Goal: Information Seeking & Learning: Learn about a topic

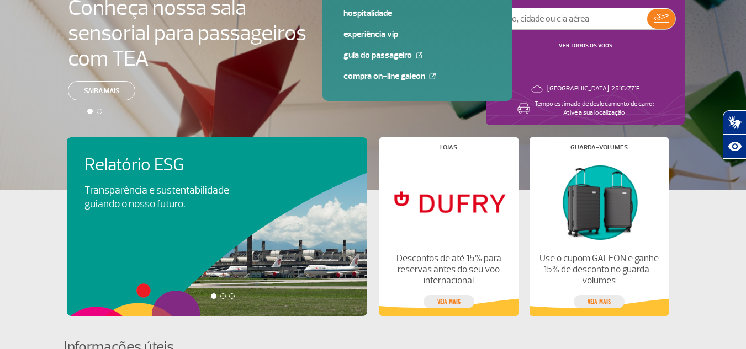
scroll to position [166, 0]
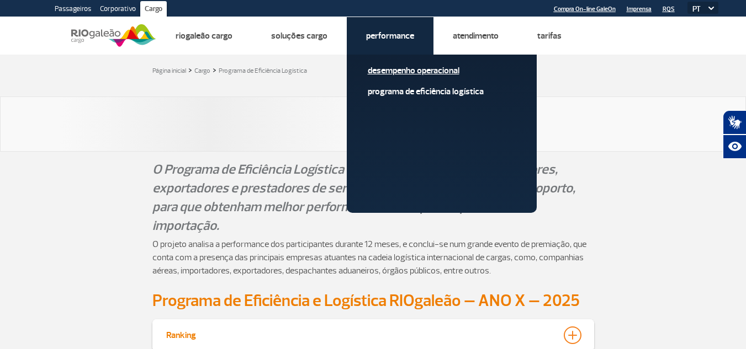
click at [429, 72] on link "Desempenho Operacional" at bounding box center [442, 71] width 148 height 12
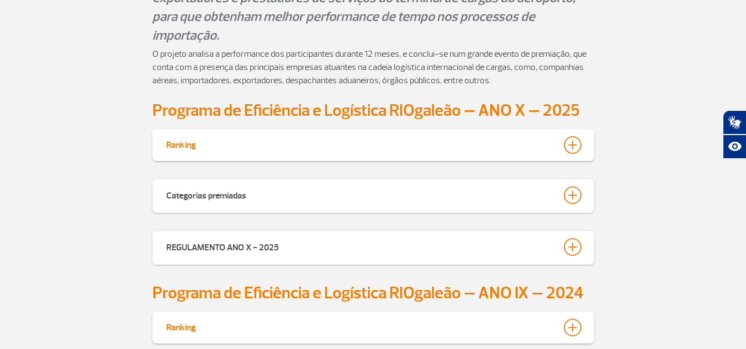
scroll to position [331, 0]
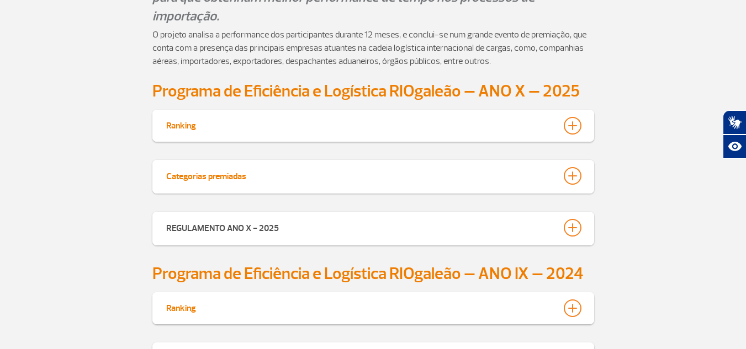
click at [565, 178] on div at bounding box center [572, 176] width 18 height 18
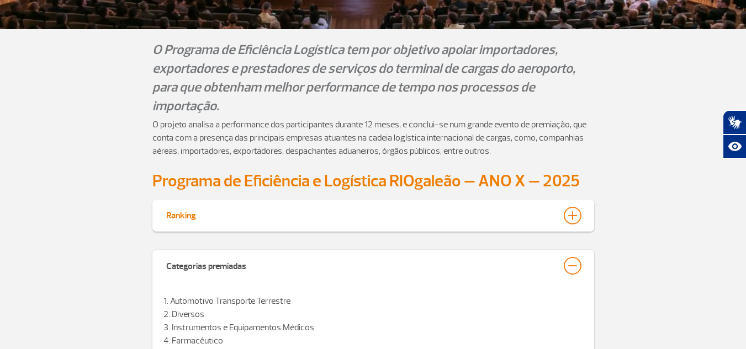
scroll to position [221, 0]
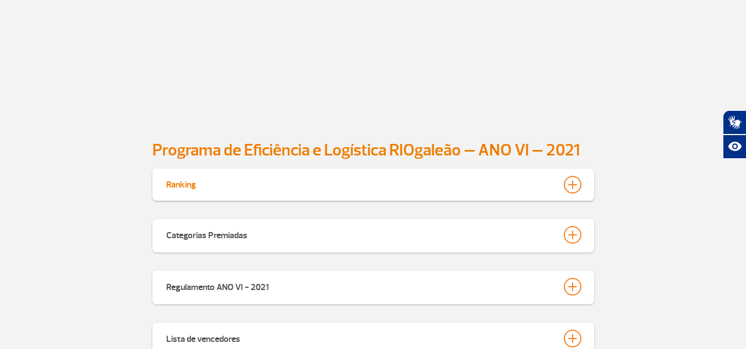
scroll to position [331, 0]
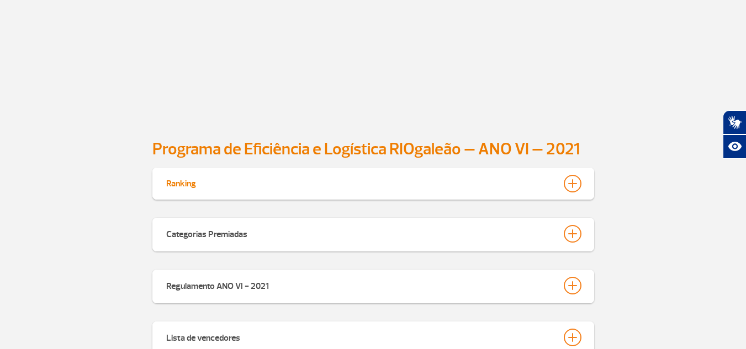
click at [572, 183] on div at bounding box center [572, 184] width 18 height 18
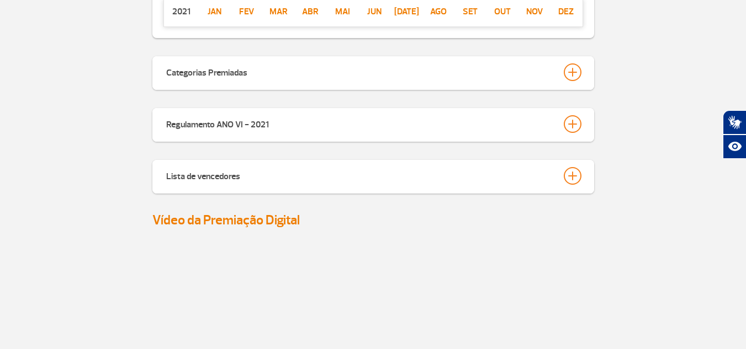
scroll to position [552, 0]
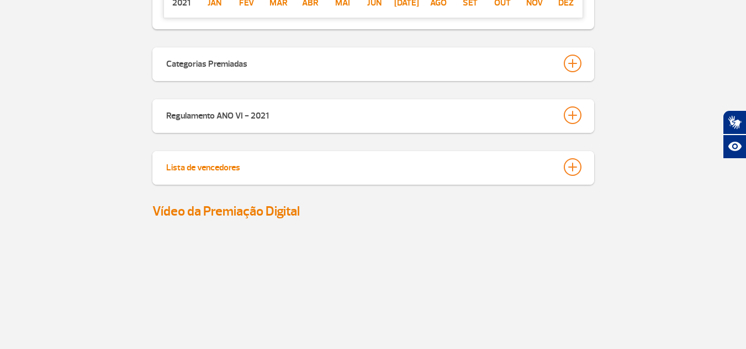
click at [567, 166] on div at bounding box center [572, 167] width 18 height 18
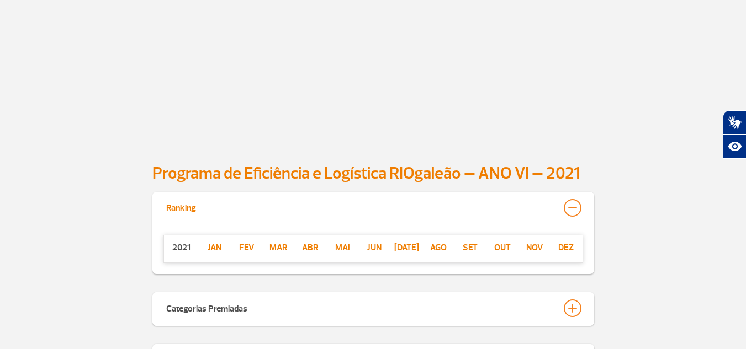
scroll to position [331, 0]
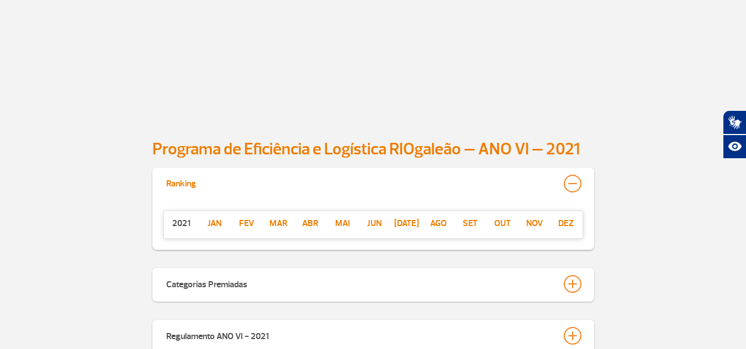
click at [576, 179] on div at bounding box center [572, 184] width 18 height 18
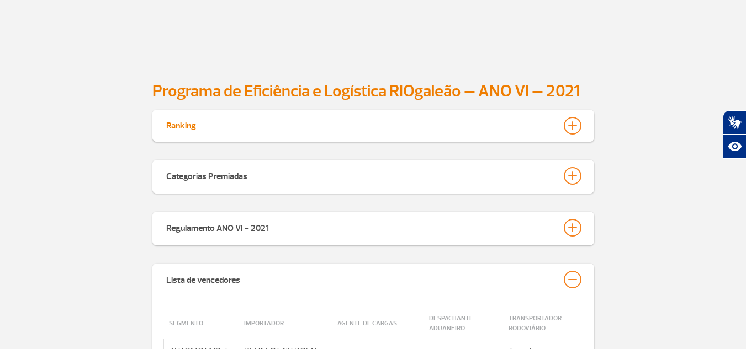
scroll to position [386, 0]
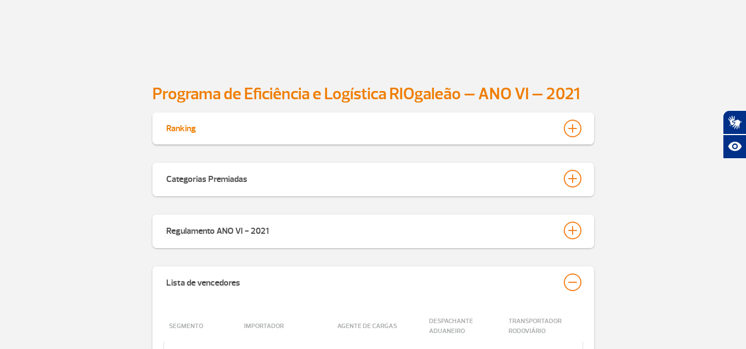
click at [569, 134] on div at bounding box center [572, 129] width 18 height 18
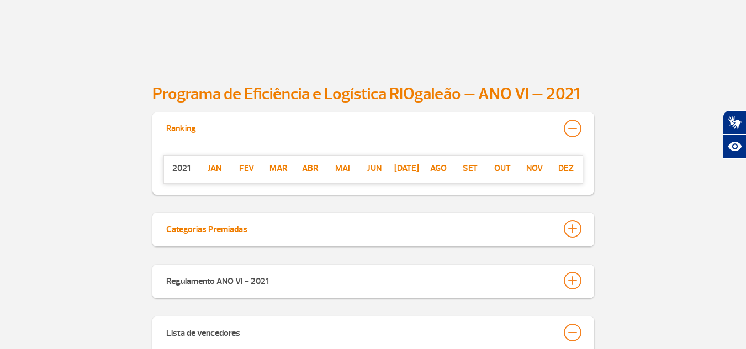
click at [569, 226] on div at bounding box center [572, 229] width 18 height 18
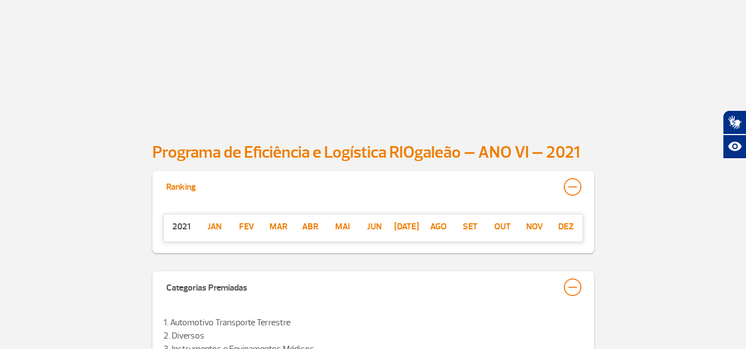
scroll to position [0, 0]
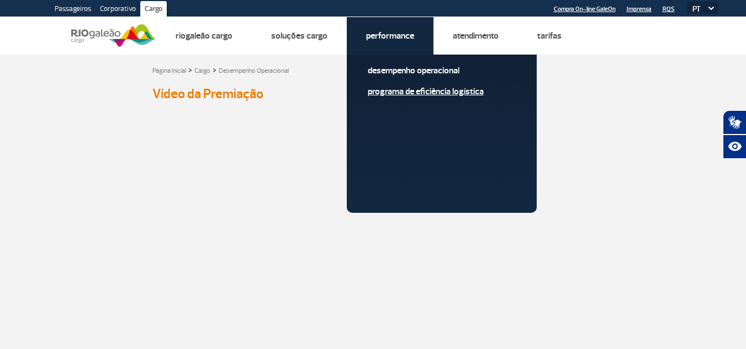
click at [413, 88] on link "Programa de Eficiência Logística" at bounding box center [442, 92] width 148 height 12
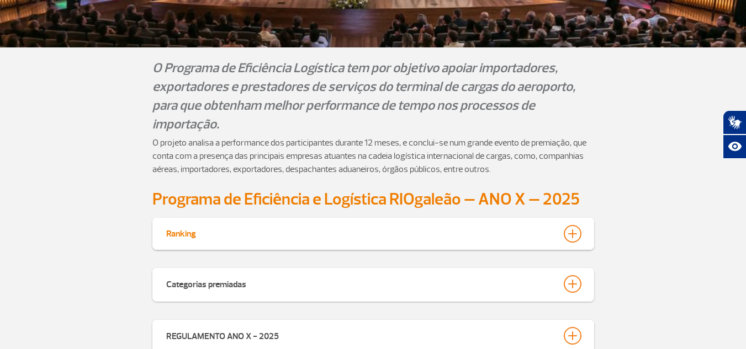
scroll to position [276, 0]
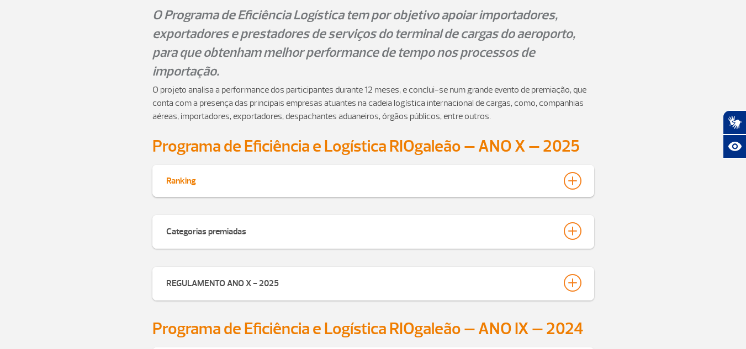
click at [576, 183] on div at bounding box center [572, 181] width 18 height 18
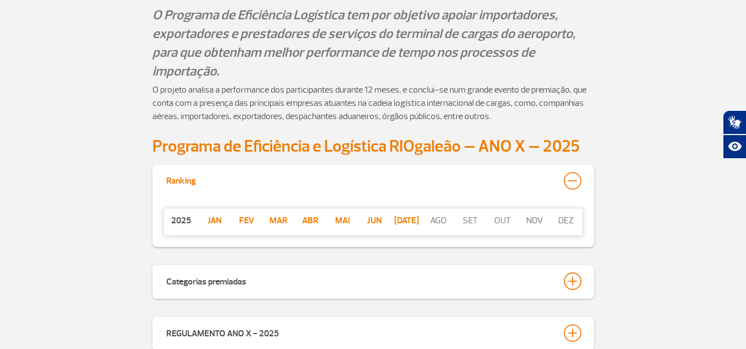
click at [406, 223] on p "[DATE]" at bounding box center [406, 220] width 32 height 13
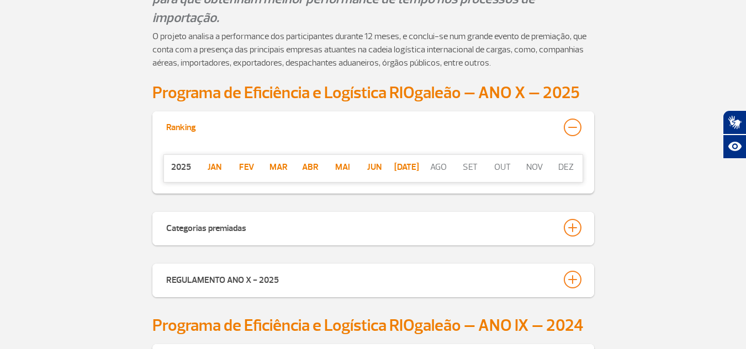
scroll to position [331, 0]
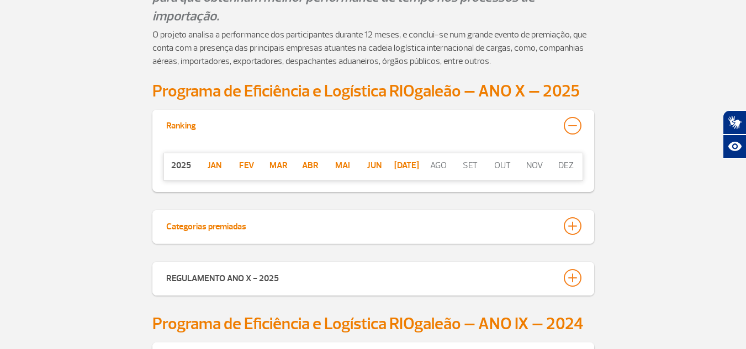
click at [575, 223] on div at bounding box center [572, 226] width 18 height 18
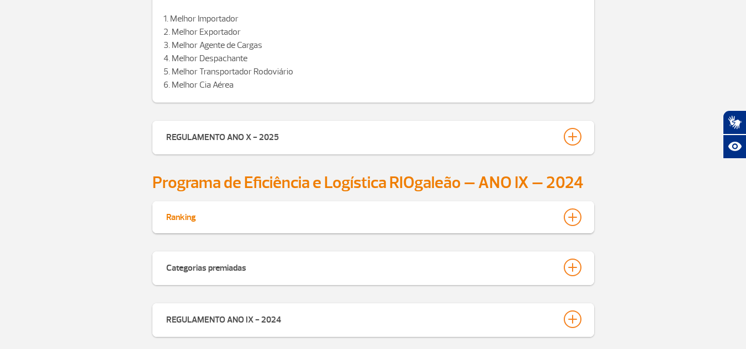
scroll to position [828, 0]
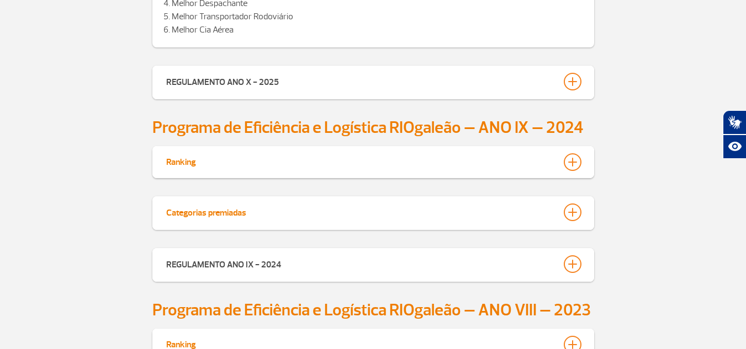
click at [571, 215] on div at bounding box center [572, 213] width 18 height 18
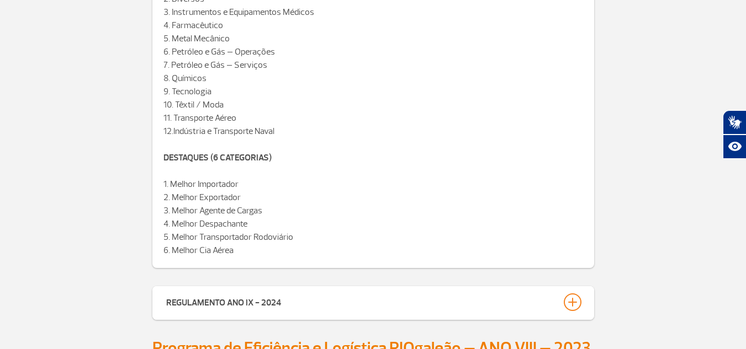
scroll to position [1104, 0]
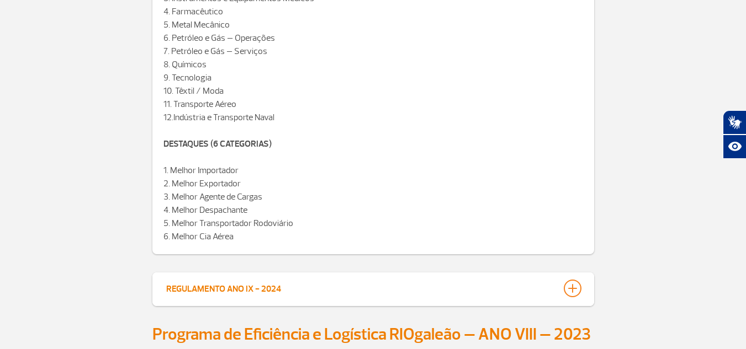
click at [558, 286] on button "REGULAMENTO ANO IX - 2024" at bounding box center [373, 288] width 415 height 19
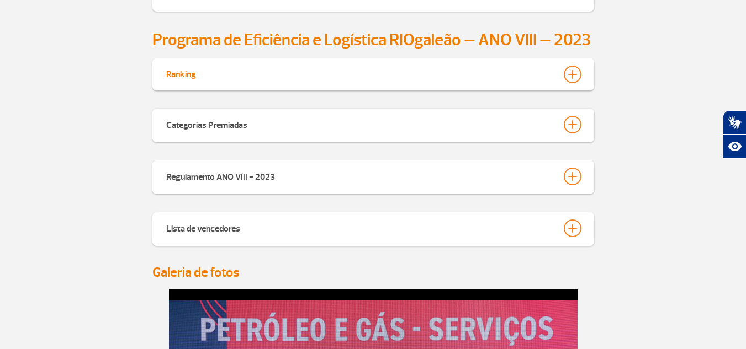
scroll to position [1435, 0]
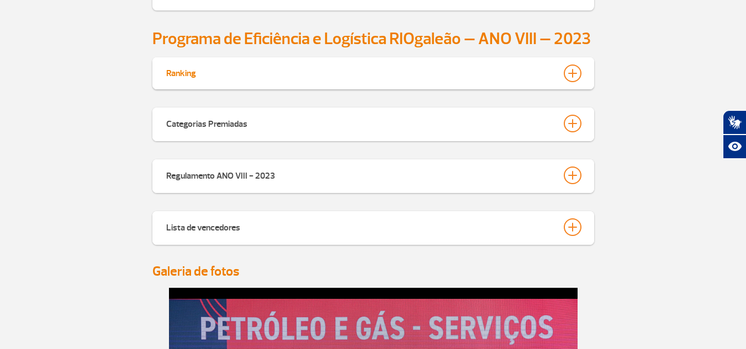
click at [583, 221] on div "Lista de vencedores" at bounding box center [372, 228] width 441 height 34
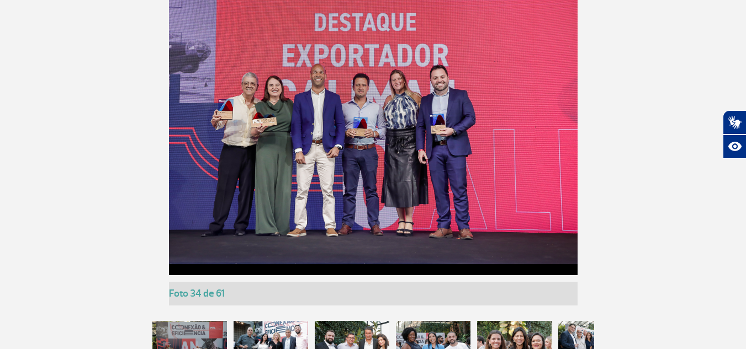
scroll to position [2702, 0]
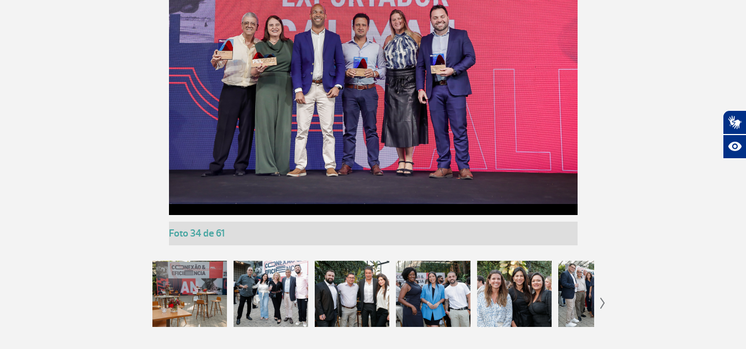
click at [599, 307] on app-gallery-with-thumbs "Foto 1 de 61 Foto 2 de 61 Foto 3 de 61 Foto 4 de 61 Foto 5 de 61 Foto 6 de 61 F…" at bounding box center [373, 129] width 613 height 417
click at [600, 305] on app-gallery-with-thumbs "Foto 1 de 61 Foto 2 de 61 Foto 3 de 61 Foto 4 de 61 Foto 5 de 61 Foto 6 de 61 F…" at bounding box center [373, 129] width 613 height 417
click at [269, 288] on div at bounding box center [270, 294] width 74 height 66
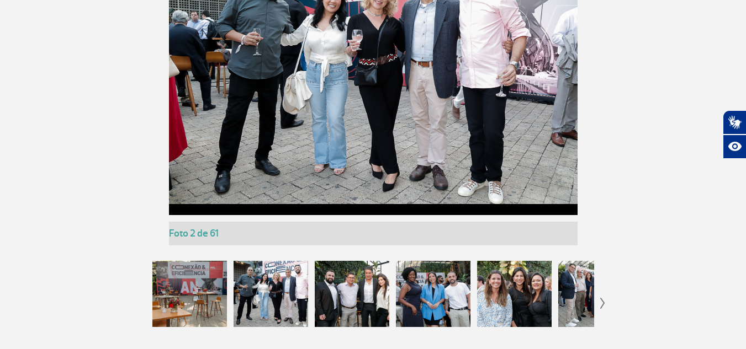
scroll to position [2647, 0]
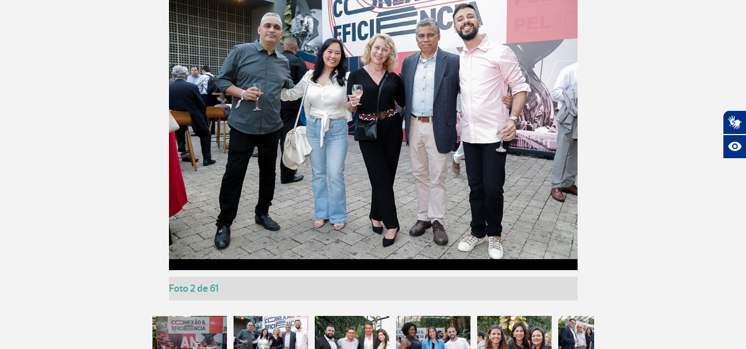
click at [340, 334] on div at bounding box center [352, 349] width 74 height 66
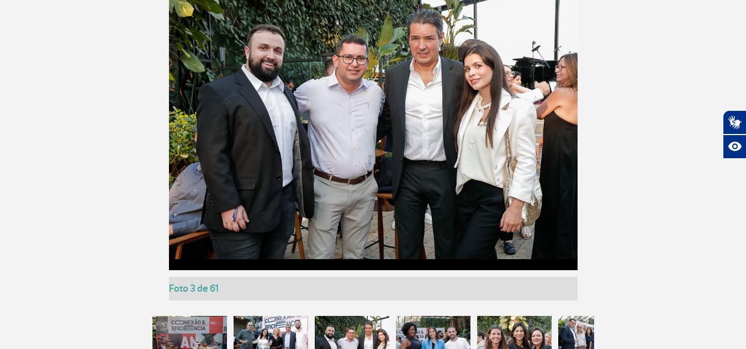
click at [418, 336] on div at bounding box center [433, 349] width 74 height 66
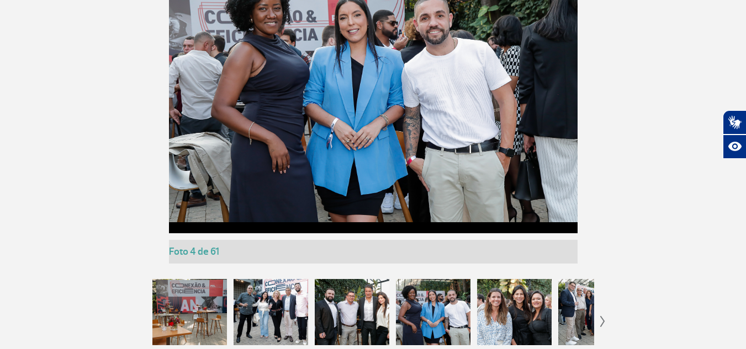
scroll to position [2702, 0]
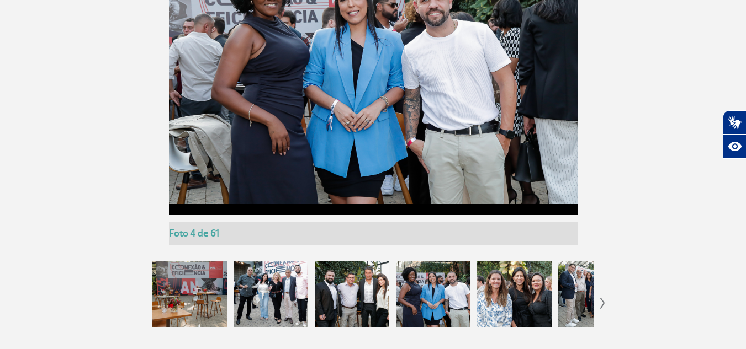
click at [348, 307] on div at bounding box center [352, 294] width 74 height 66
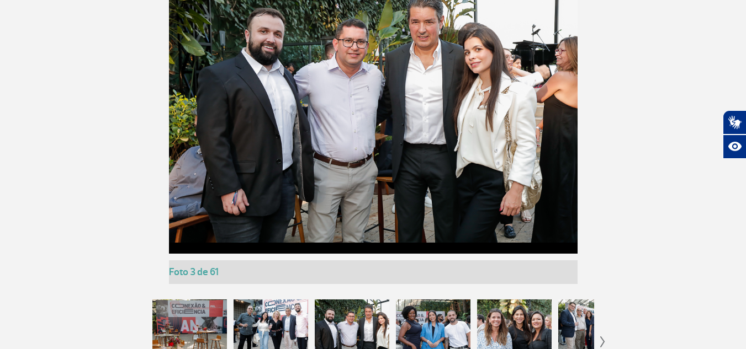
scroll to position [2647, 0]
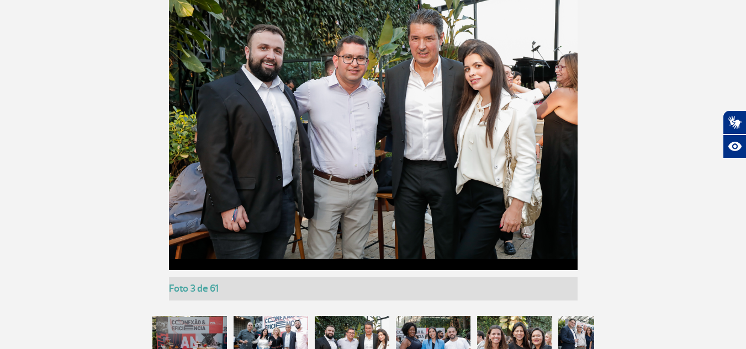
click at [417, 332] on div at bounding box center [433, 349] width 74 height 66
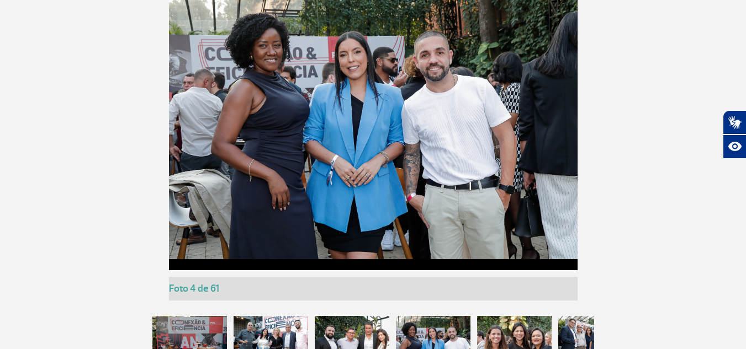
click at [512, 332] on div at bounding box center [514, 349] width 74 height 66
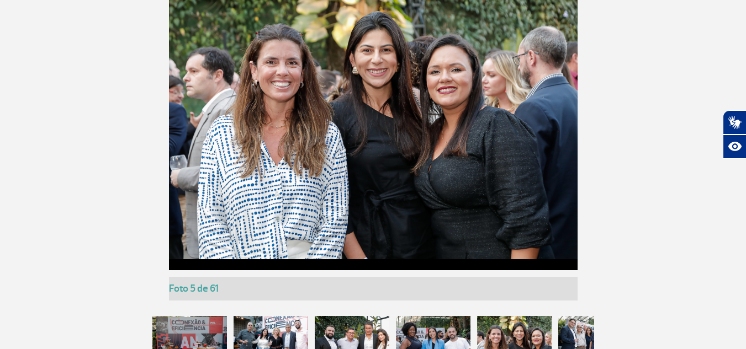
click at [562, 333] on div at bounding box center [595, 349] width 74 height 66
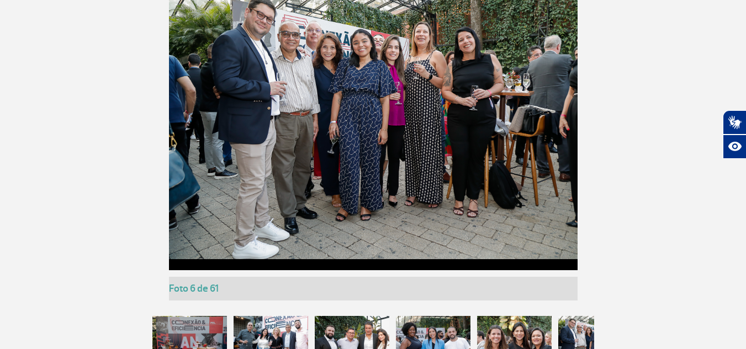
scroll to position [2702, 0]
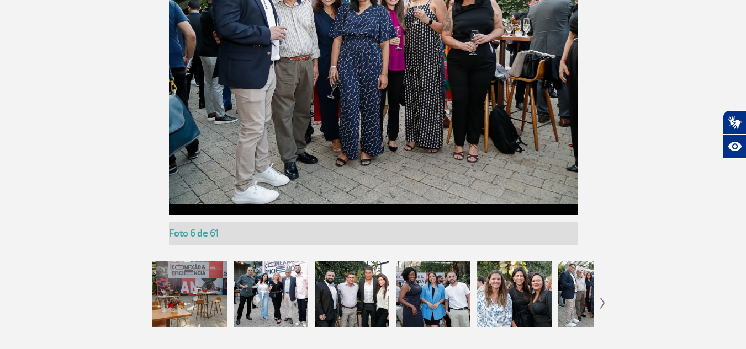
click at [600, 305] on img at bounding box center [602, 303] width 5 height 11
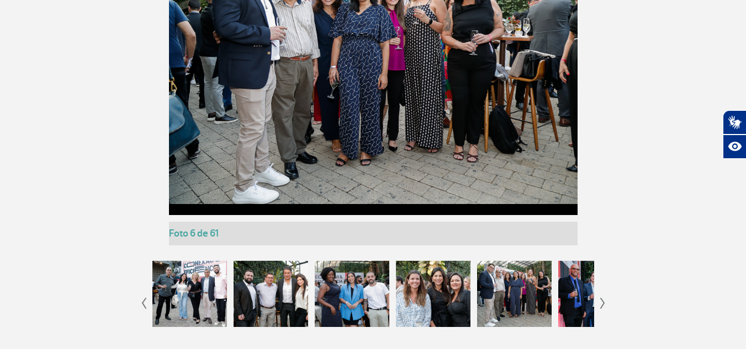
click at [600, 305] on img at bounding box center [602, 303] width 5 height 11
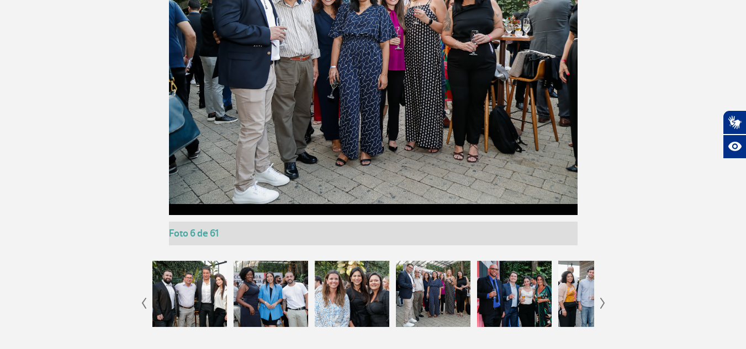
click at [600, 305] on img at bounding box center [602, 303] width 5 height 11
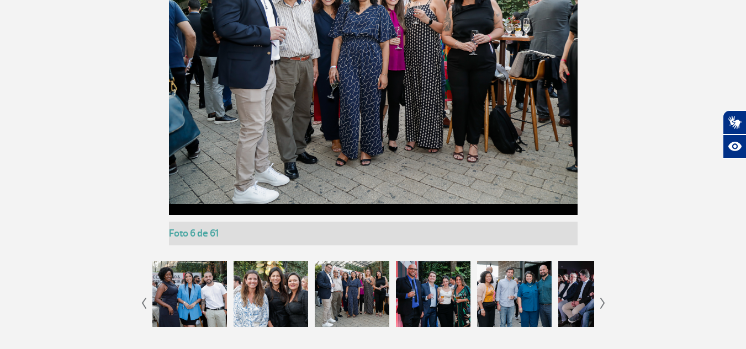
click at [600, 305] on img at bounding box center [602, 303] width 5 height 11
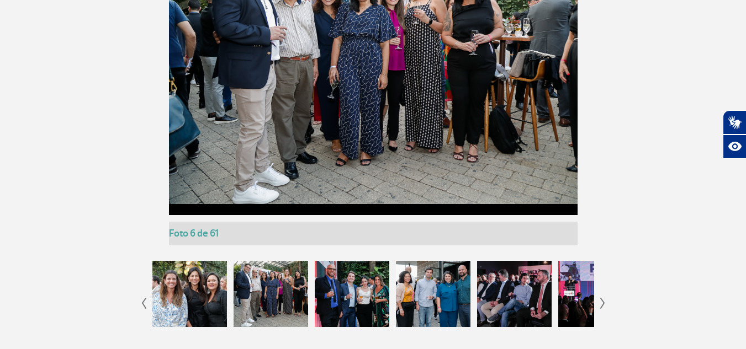
click at [600, 305] on img at bounding box center [602, 303] width 5 height 11
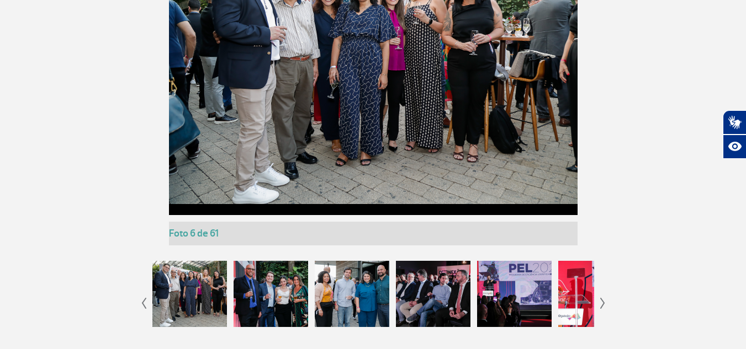
click at [600, 305] on img at bounding box center [602, 303] width 5 height 11
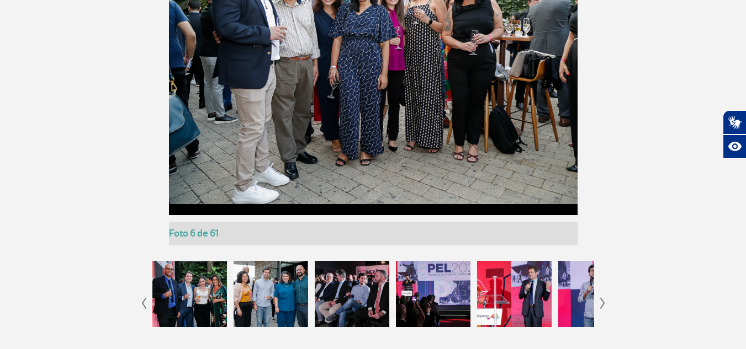
click at [600, 305] on img at bounding box center [602, 303] width 5 height 11
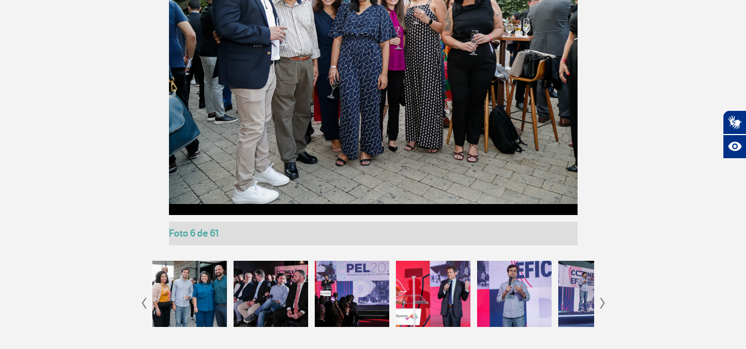
click at [600, 305] on img at bounding box center [602, 303] width 5 height 11
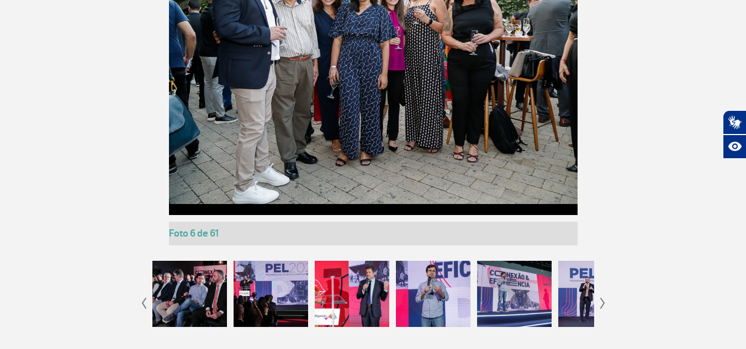
click at [600, 305] on img at bounding box center [602, 303] width 5 height 11
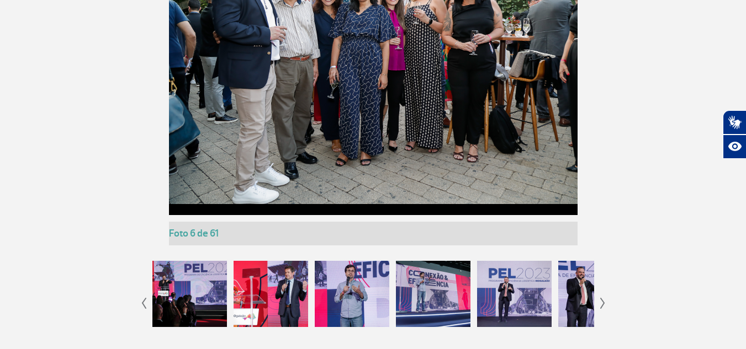
click at [600, 305] on img at bounding box center [602, 303] width 5 height 11
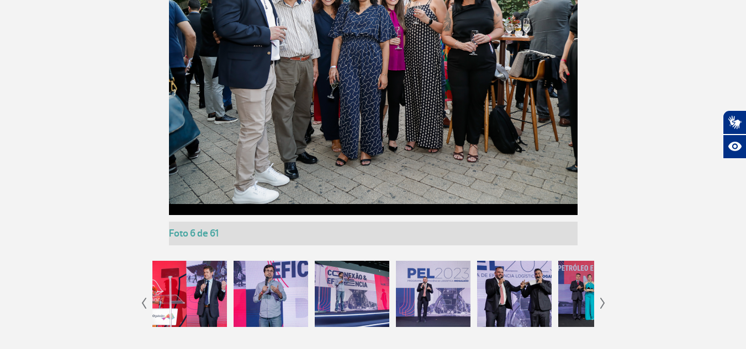
click at [600, 305] on img at bounding box center [602, 303] width 5 height 11
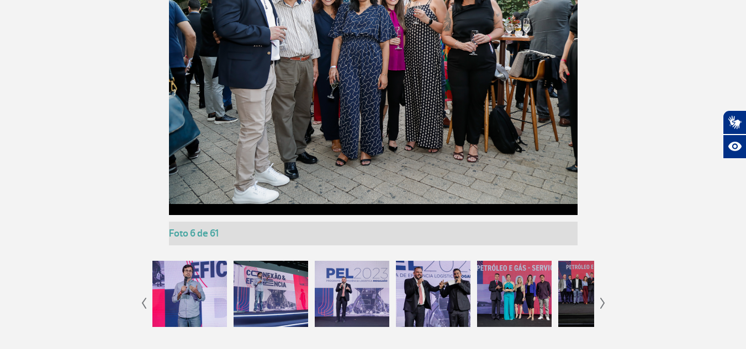
click at [600, 305] on img at bounding box center [602, 303] width 5 height 11
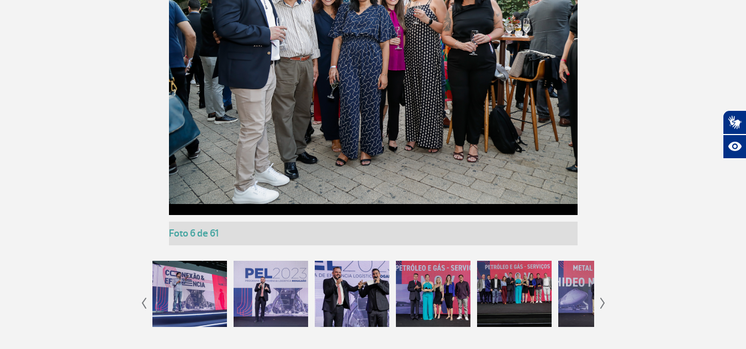
click at [600, 305] on img at bounding box center [602, 303] width 5 height 11
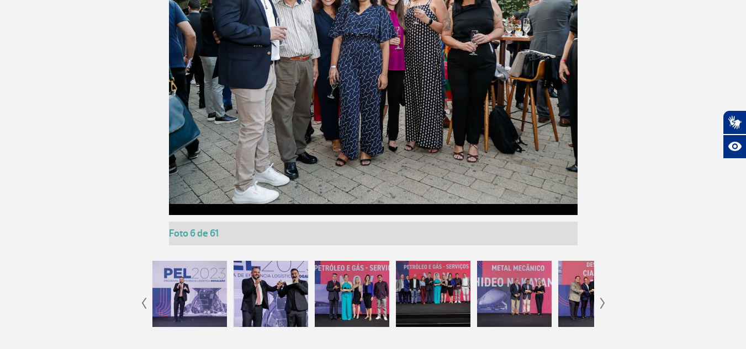
click at [600, 305] on img at bounding box center [602, 303] width 5 height 11
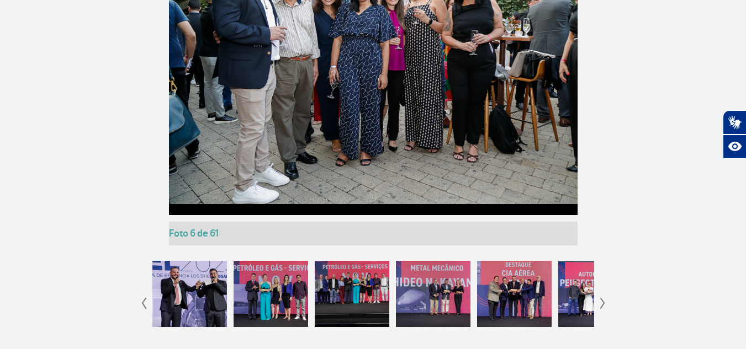
click at [600, 305] on img at bounding box center [602, 303] width 5 height 11
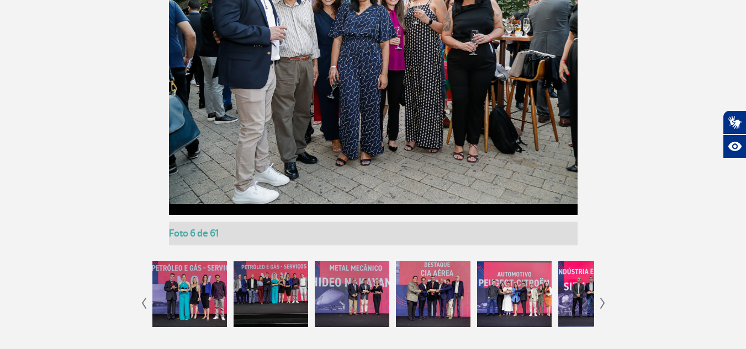
click at [601, 305] on img at bounding box center [602, 303] width 5 height 11
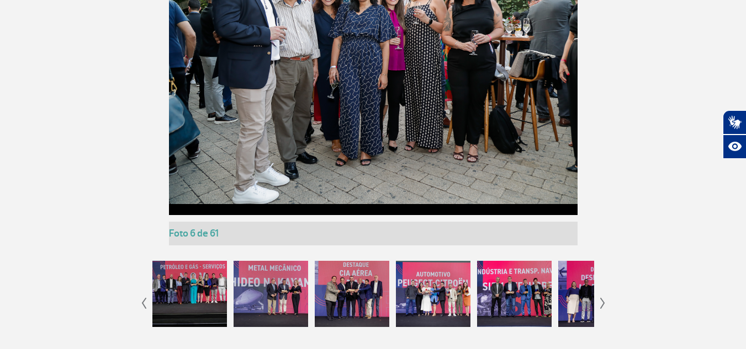
click at [601, 305] on img at bounding box center [602, 303] width 5 height 11
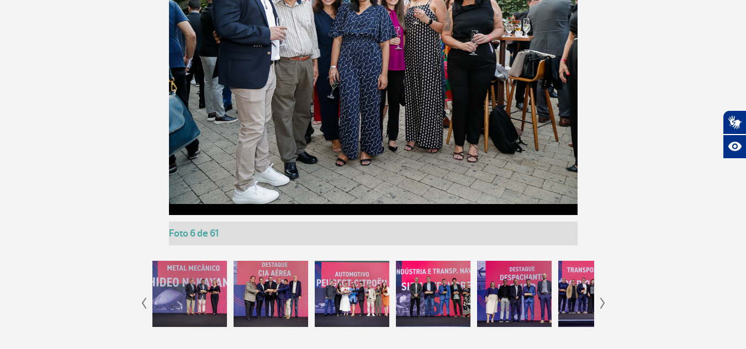
click at [601, 305] on img at bounding box center [602, 303] width 5 height 11
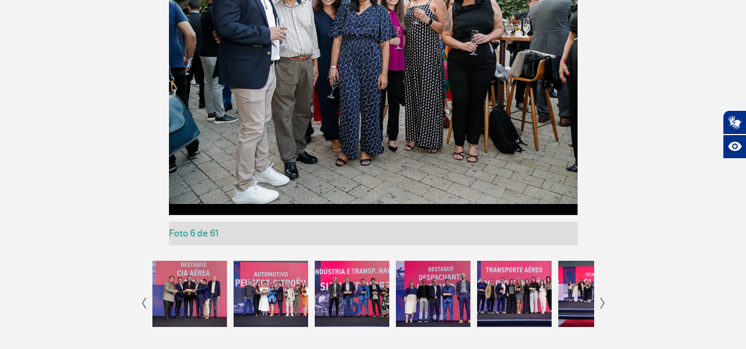
click at [601, 305] on img at bounding box center [602, 303] width 5 height 11
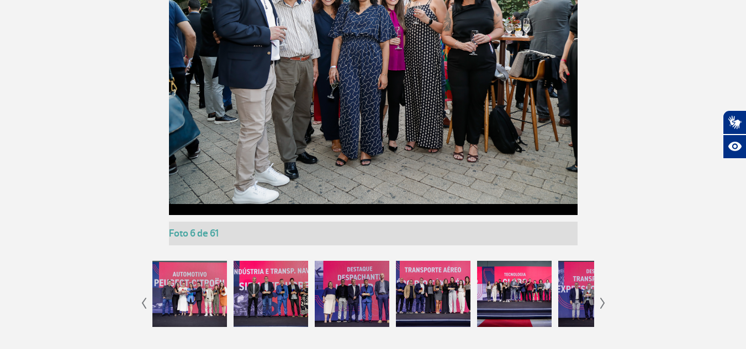
click at [601, 305] on img at bounding box center [602, 303] width 5 height 11
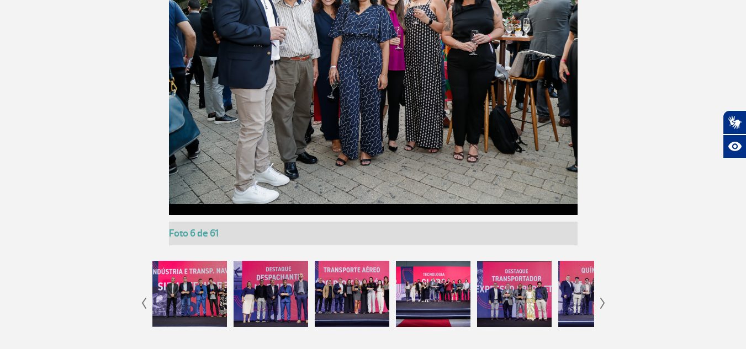
click at [601, 305] on img at bounding box center [602, 303] width 5 height 11
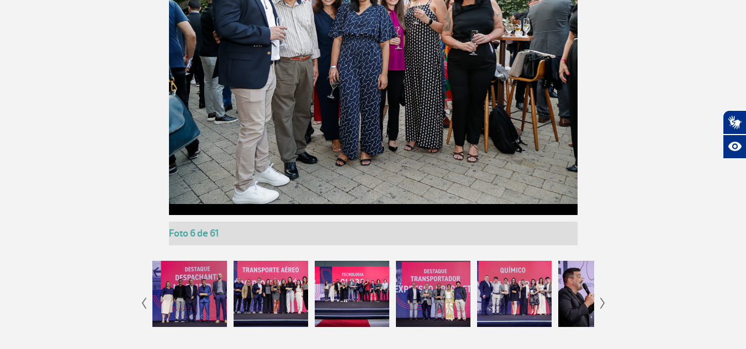
click at [601, 305] on img at bounding box center [602, 303] width 5 height 11
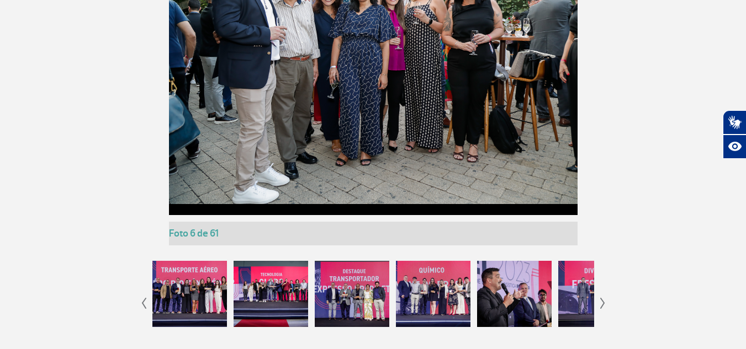
click at [601, 305] on img at bounding box center [602, 303] width 5 height 11
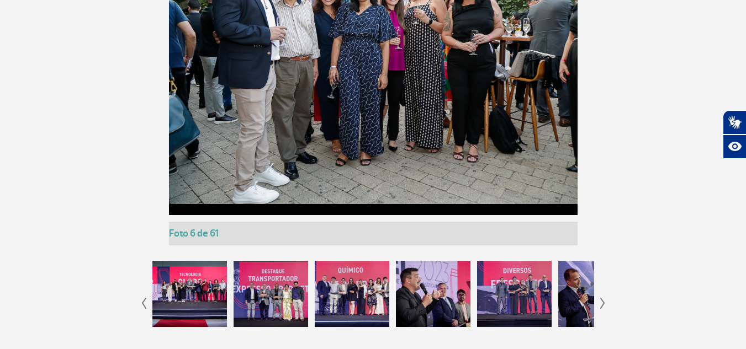
click at [601, 305] on img at bounding box center [602, 303] width 5 height 11
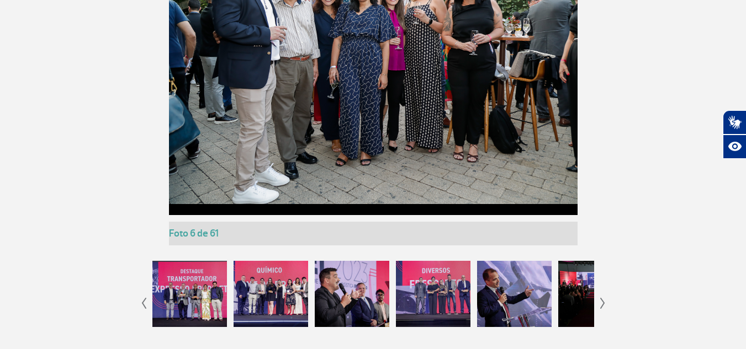
click at [601, 305] on img at bounding box center [602, 303] width 5 height 11
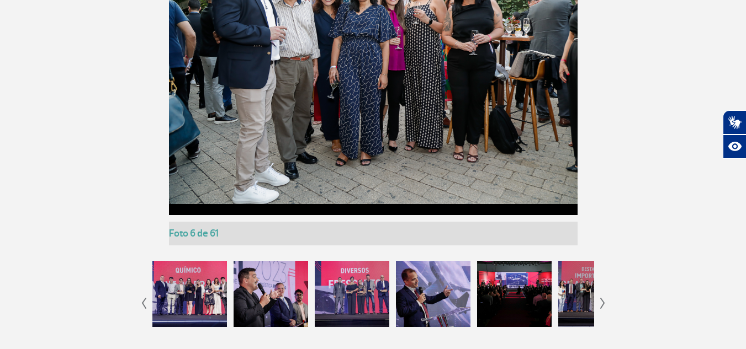
click at [601, 305] on img at bounding box center [602, 303] width 5 height 11
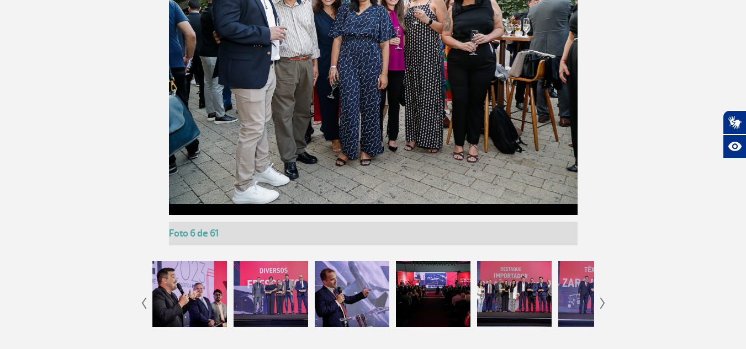
click at [601, 305] on img at bounding box center [602, 303] width 5 height 11
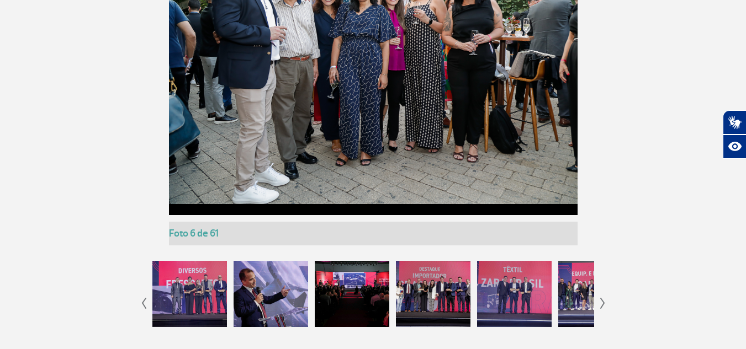
click at [601, 305] on img at bounding box center [602, 303] width 5 height 11
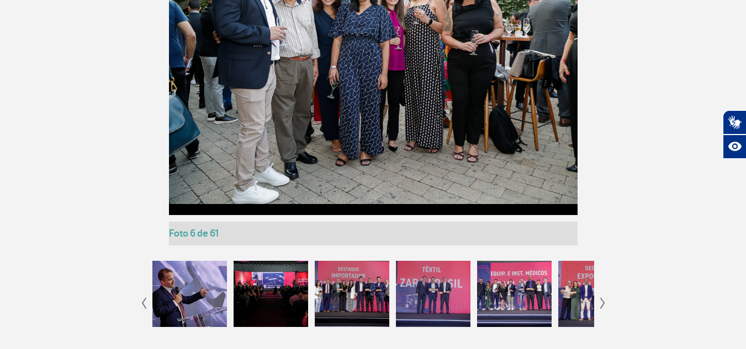
click at [601, 305] on img at bounding box center [602, 303] width 5 height 11
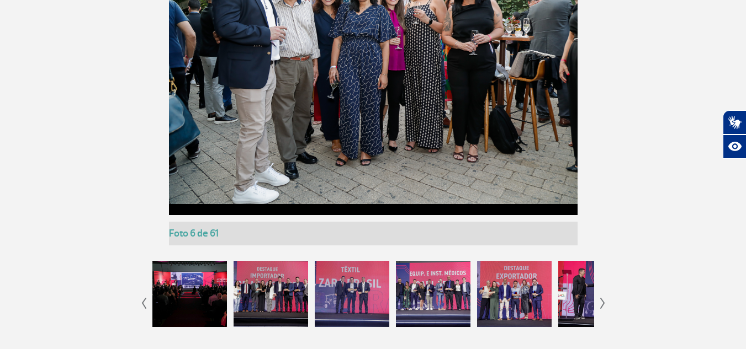
click at [601, 305] on img at bounding box center [602, 303] width 5 height 11
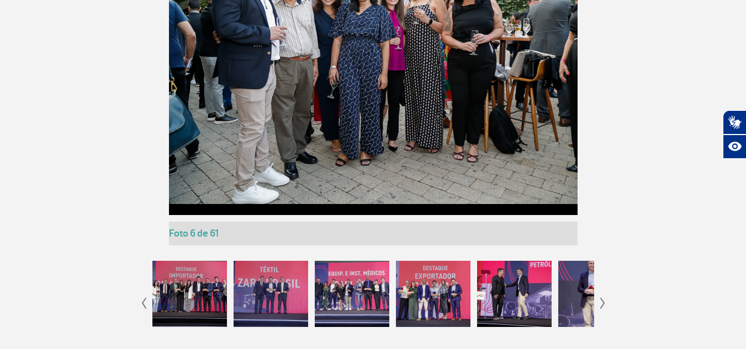
click at [601, 305] on img at bounding box center [602, 303] width 5 height 11
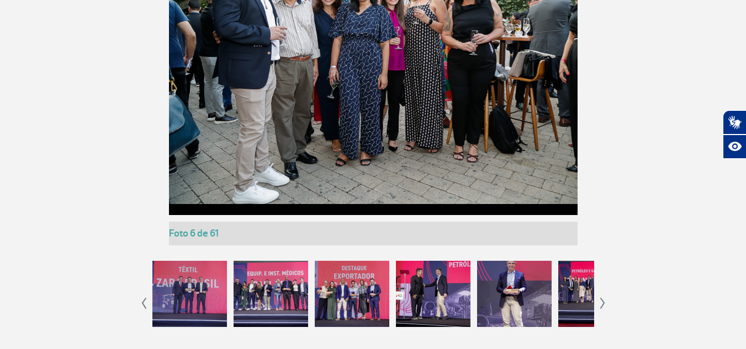
click at [601, 305] on img at bounding box center [602, 303] width 5 height 11
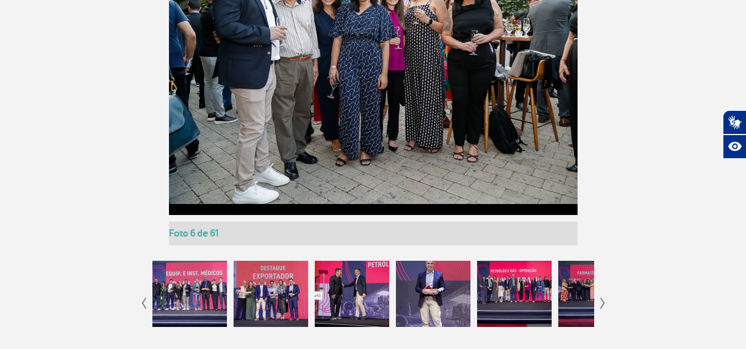
click at [601, 305] on img at bounding box center [602, 303] width 5 height 11
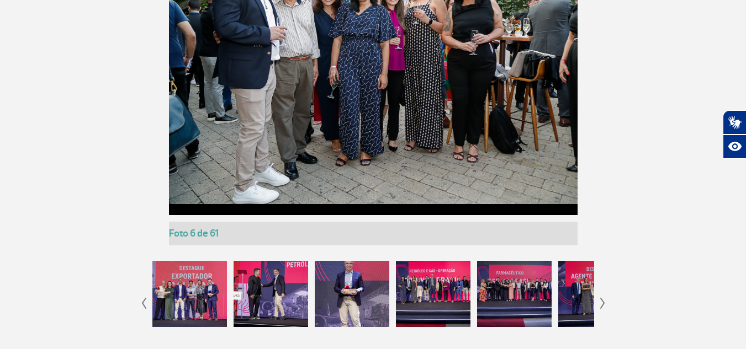
click at [507, 277] on div at bounding box center [514, 294] width 74 height 66
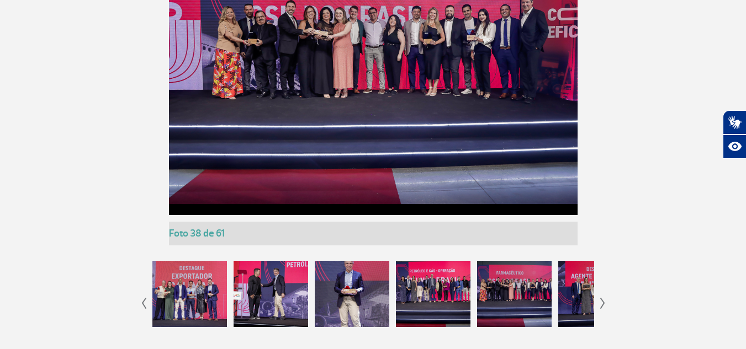
click at [577, 299] on div at bounding box center [595, 294] width 74 height 66
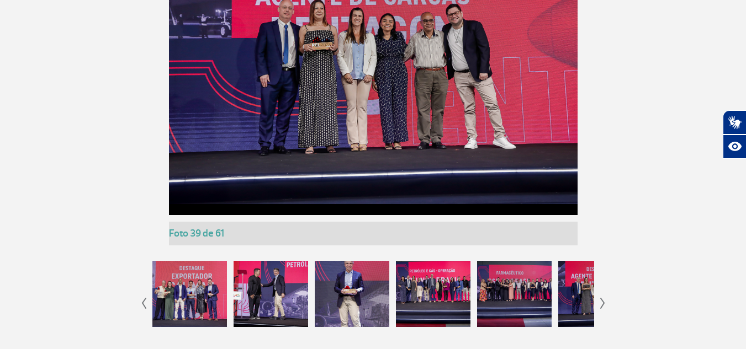
click at [427, 296] on div at bounding box center [433, 294] width 74 height 66
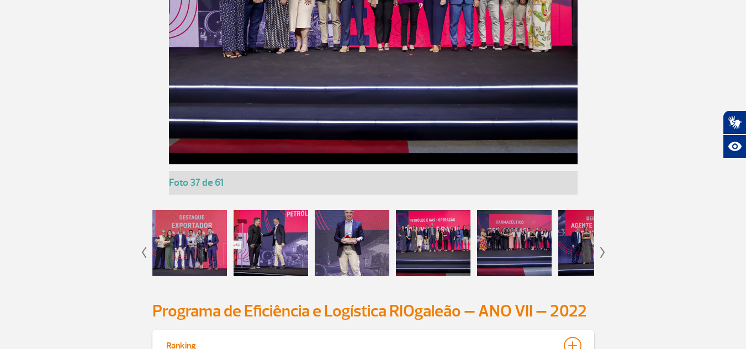
scroll to position [2758, 0]
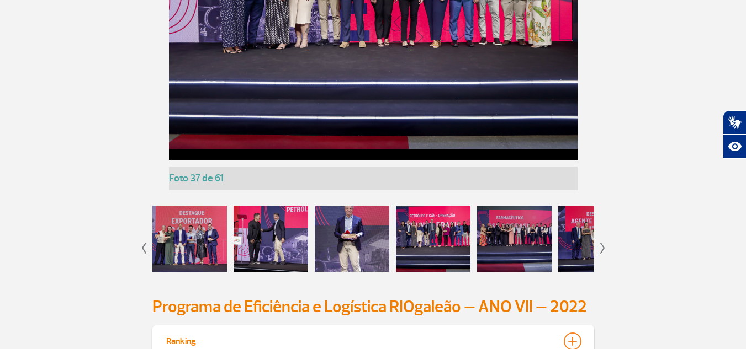
click at [339, 243] on div at bounding box center [352, 239] width 74 height 66
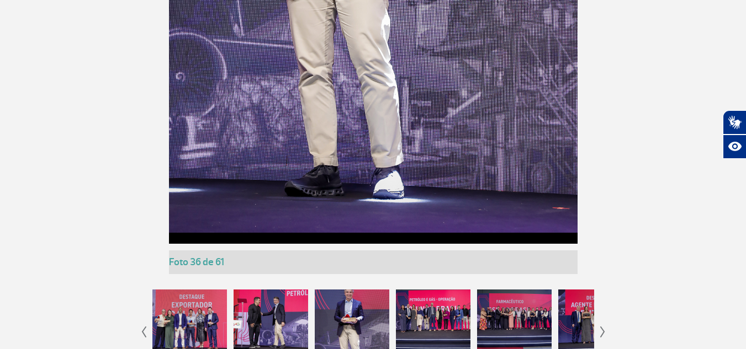
scroll to position [3033, 0]
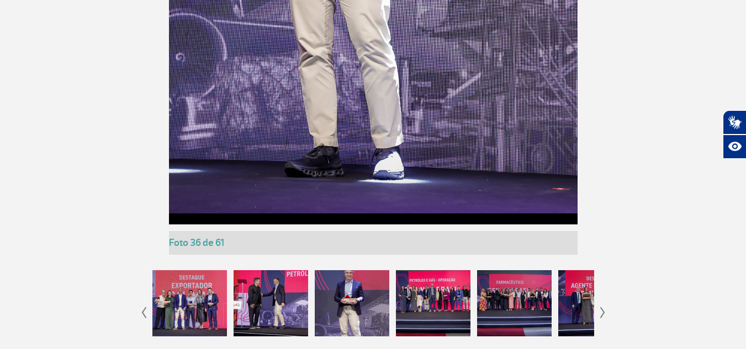
click at [305, 286] on div at bounding box center [270, 303] width 74 height 66
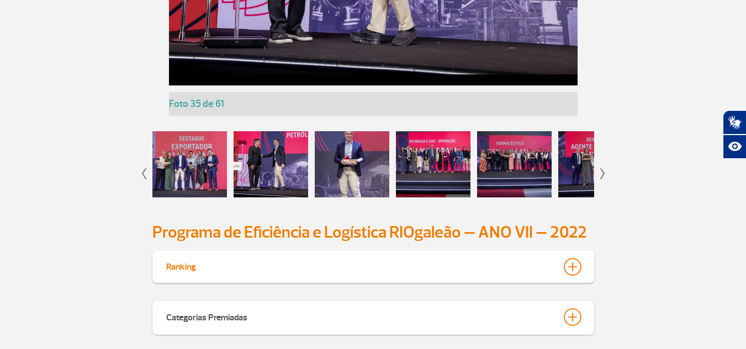
scroll to position [2813, 0]
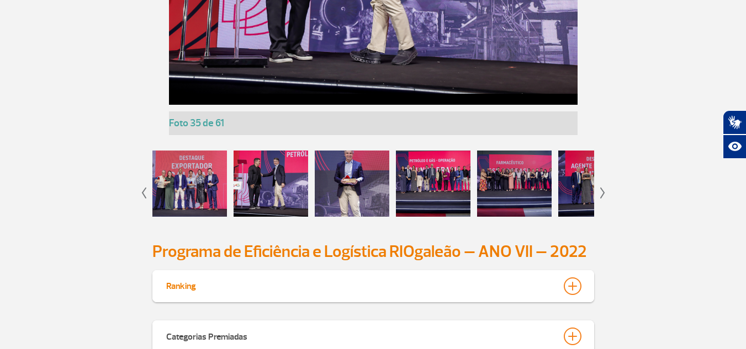
drag, startPoint x: 341, startPoint y: 146, endPoint x: 346, endPoint y: 167, distance: 21.0
click at [342, 148] on div at bounding box center [370, 181] width 447 height 93
click at [307, 175] on div at bounding box center [370, 181] width 447 height 93
click at [299, 180] on div at bounding box center [270, 184] width 74 height 66
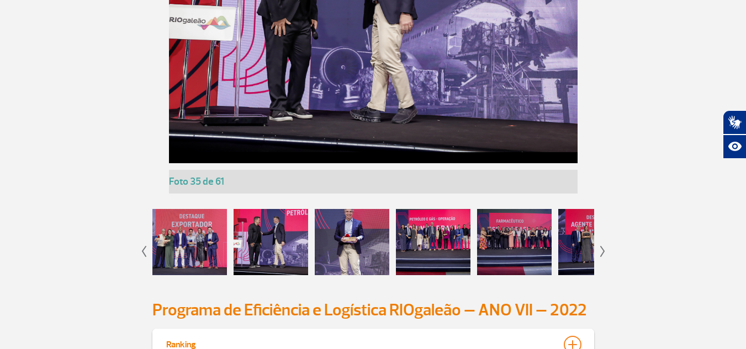
scroll to position [2758, 0]
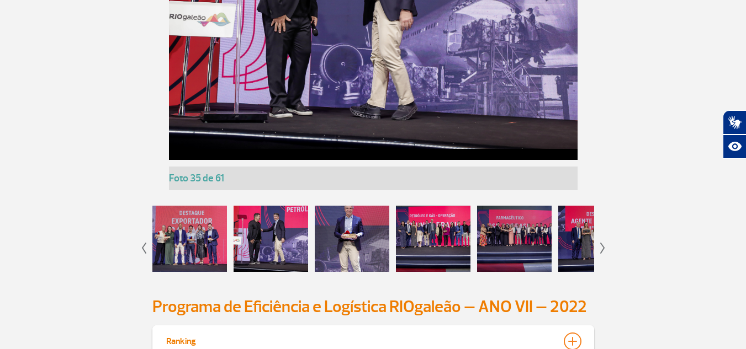
click at [198, 236] on div at bounding box center [189, 239] width 74 height 66
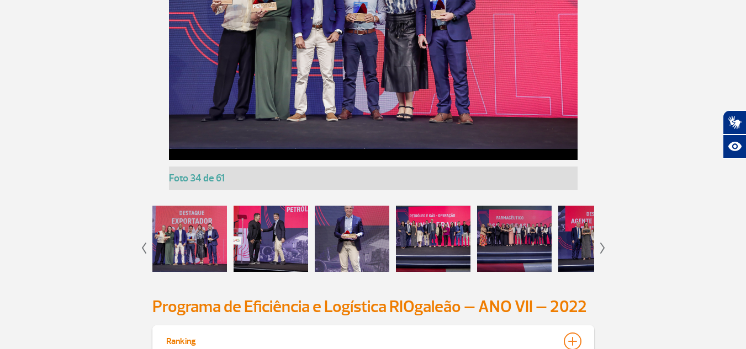
click at [144, 251] on img at bounding box center [143, 248] width 5 height 11
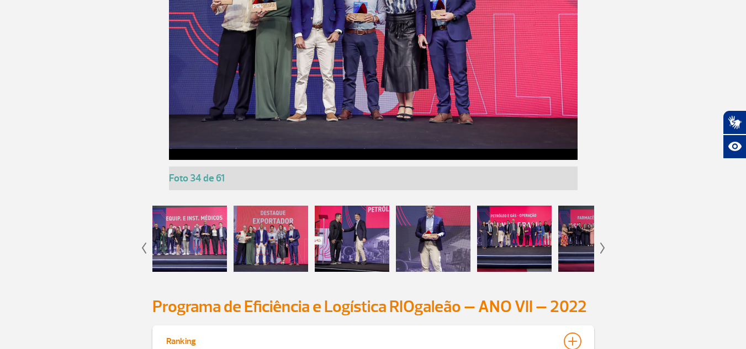
click at [162, 252] on div at bounding box center [189, 239] width 74 height 66
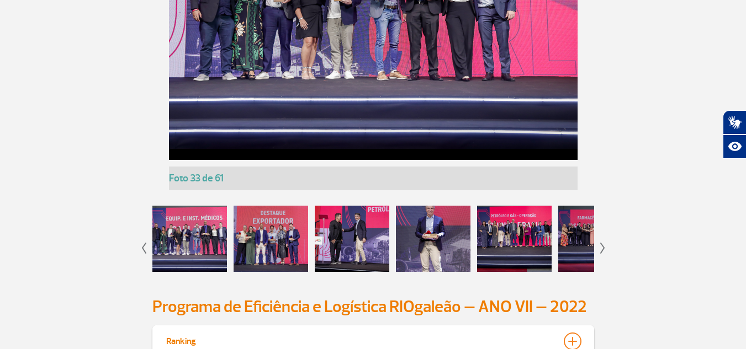
click at [205, 243] on div at bounding box center [189, 239] width 74 height 66
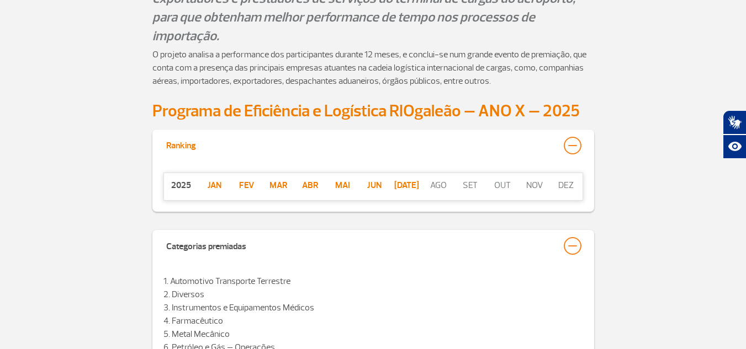
scroll to position [329, 0]
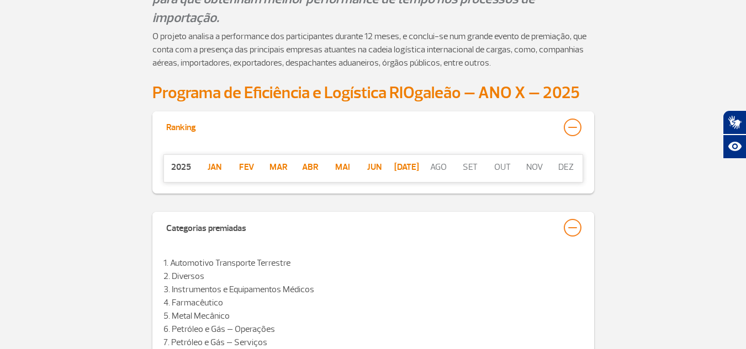
click at [410, 167] on p "[DATE]" at bounding box center [406, 167] width 32 height 13
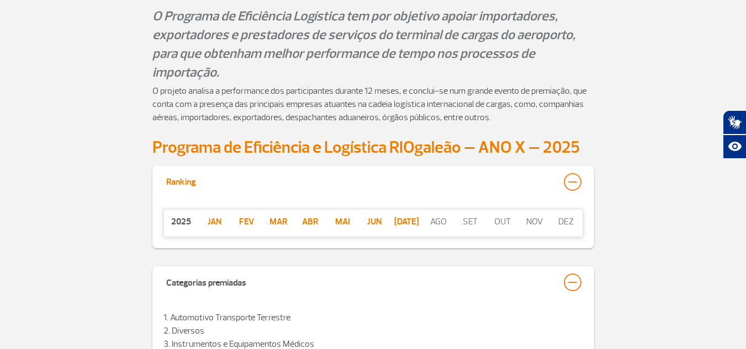
scroll to position [274, 0]
